Goal: Task Accomplishment & Management: Use online tool/utility

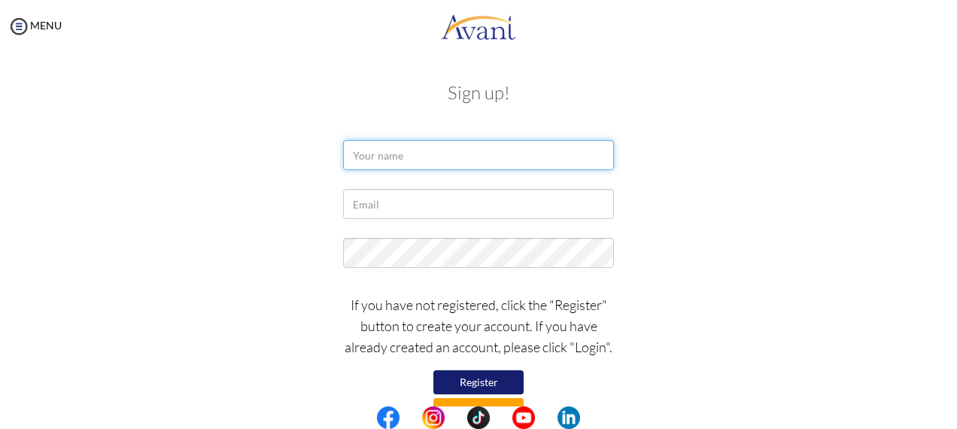
click at [382, 157] on input "text" at bounding box center [478, 155] width 271 height 30
type input "Sunshine Bismonte"
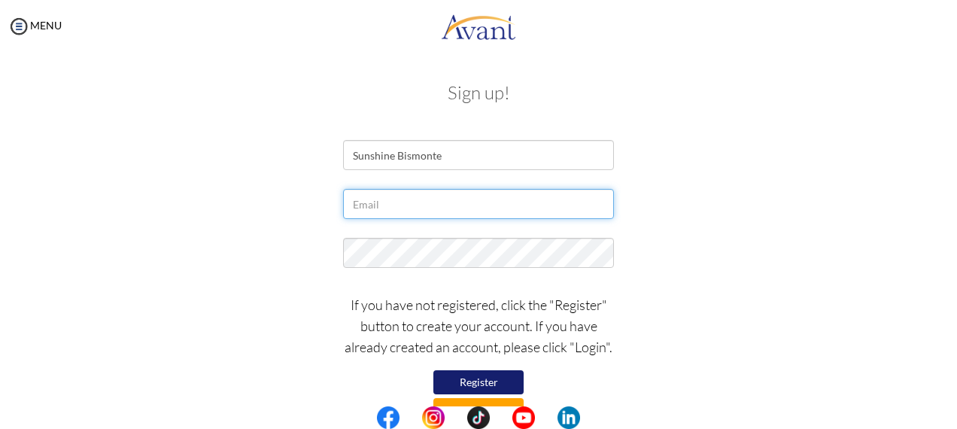
click at [422, 202] on input "text" at bounding box center [478, 204] width 271 height 30
type input "S"
type input "[EMAIL_ADDRESS][DOMAIN_NAME]"
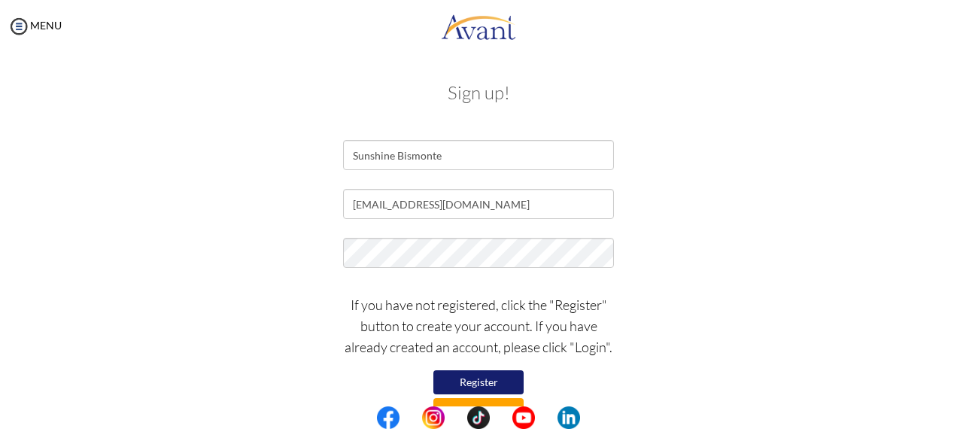
click at [498, 401] on button "Log in" at bounding box center [478, 410] width 90 height 24
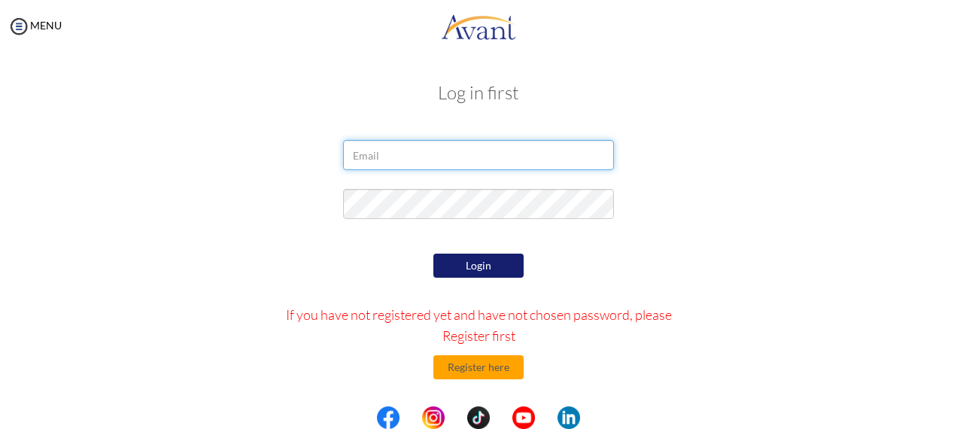
click at [442, 159] on input "email" at bounding box center [478, 155] width 271 height 30
type input "[EMAIL_ADDRESS][DOMAIN_NAME]"
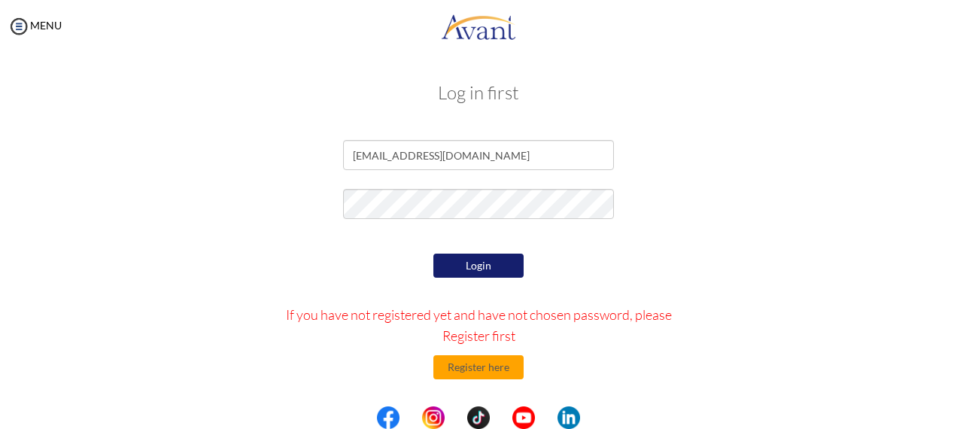
click at [445, 269] on button "Login" at bounding box center [478, 266] width 90 height 24
click at [439, 271] on button "Login" at bounding box center [478, 266] width 90 height 24
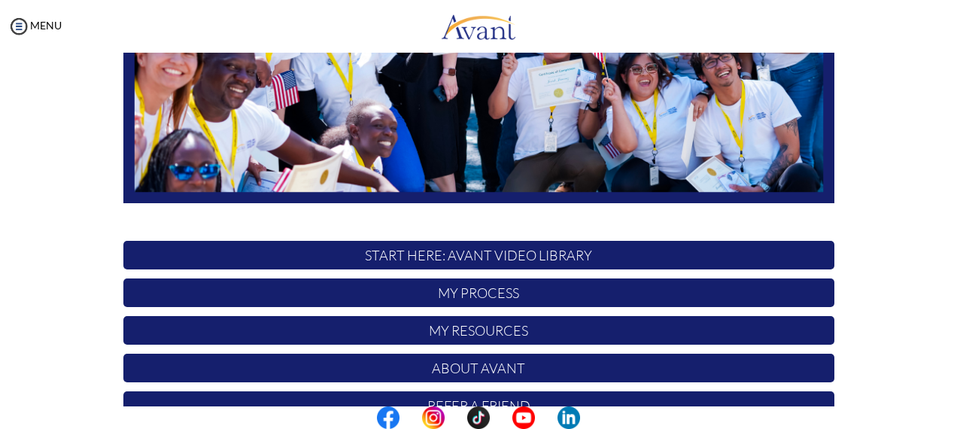
scroll to position [346, 0]
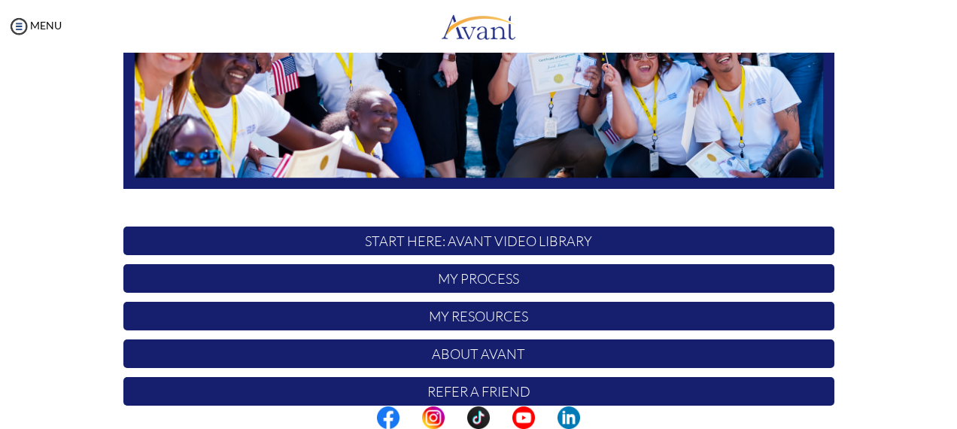
click at [476, 281] on p "My Process" at bounding box center [478, 278] width 711 height 29
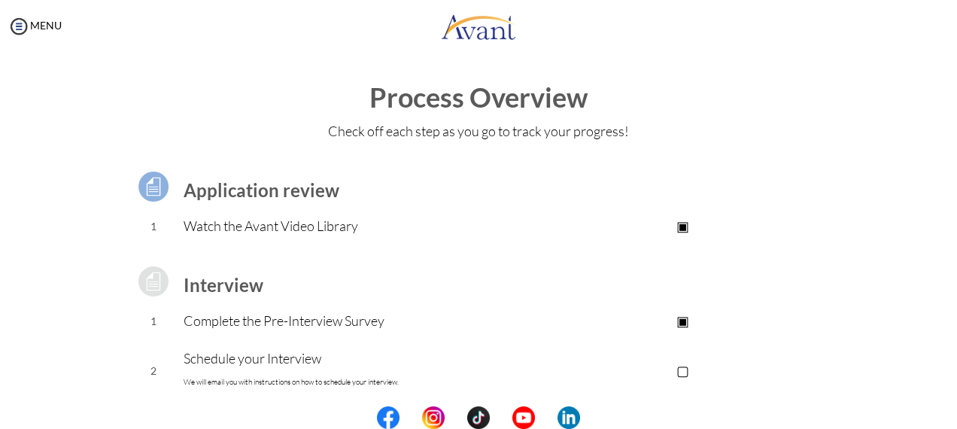
scroll to position [256, 0]
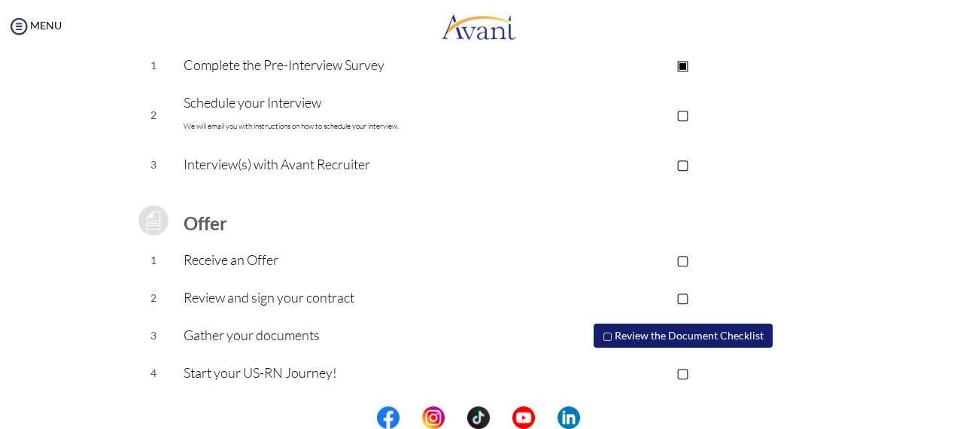
click at [679, 330] on button "▢ Review the Document Checklist" at bounding box center [683, 335] width 179 height 24
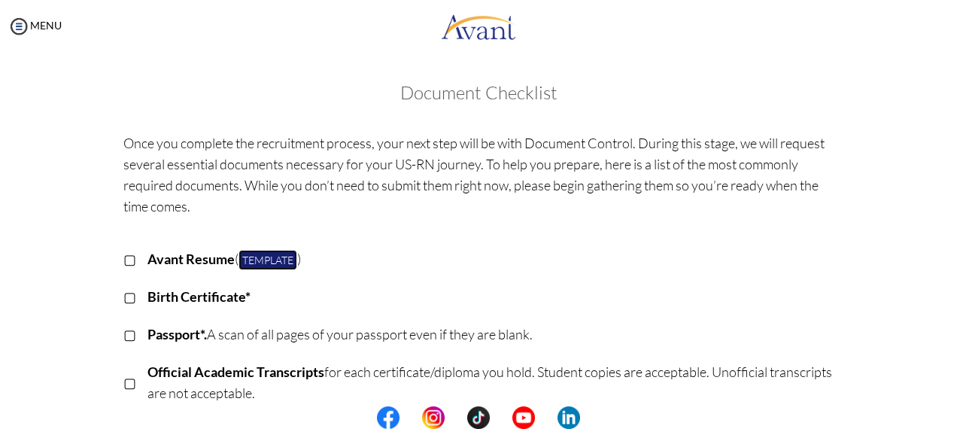
click at [252, 259] on link "Template" at bounding box center [267, 260] width 59 height 20
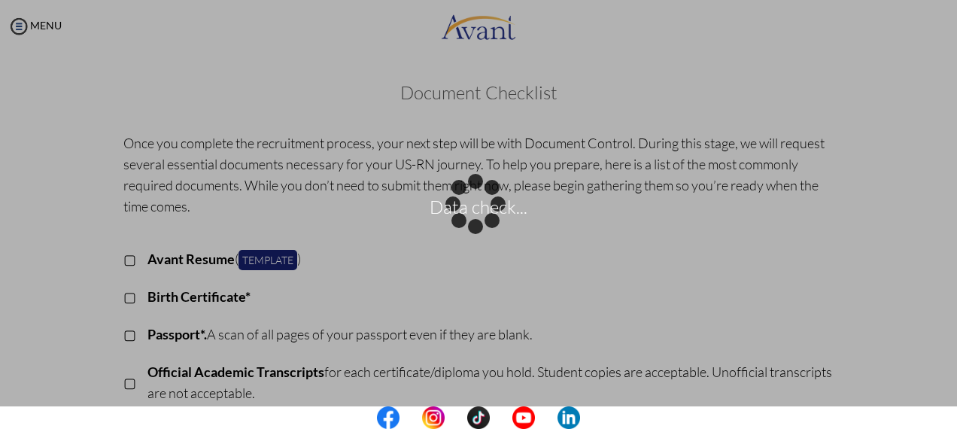
click at [792, 270] on td "Avant Resume ( Template )" at bounding box center [490, 260] width 687 height 38
